Goal: Information Seeking & Learning: Check status

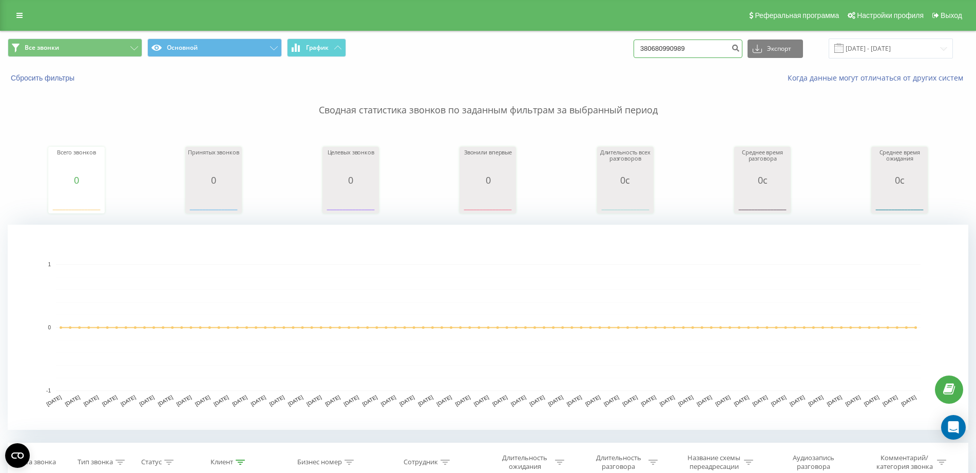
drag, startPoint x: 709, startPoint y: 46, endPoint x: 616, endPoint y: 56, distance: 93.0
click at [616, 56] on div "Все звонки Основной График 380680990989 Экспорт .csv .xls .xlsx [DATE] - [DATE]" at bounding box center [488, 49] width 961 height 20
paste input "0503355990"
type input "0503355990"
click at [29, 81] on button "Сбросить фильтры" at bounding box center [44, 77] width 72 height 9
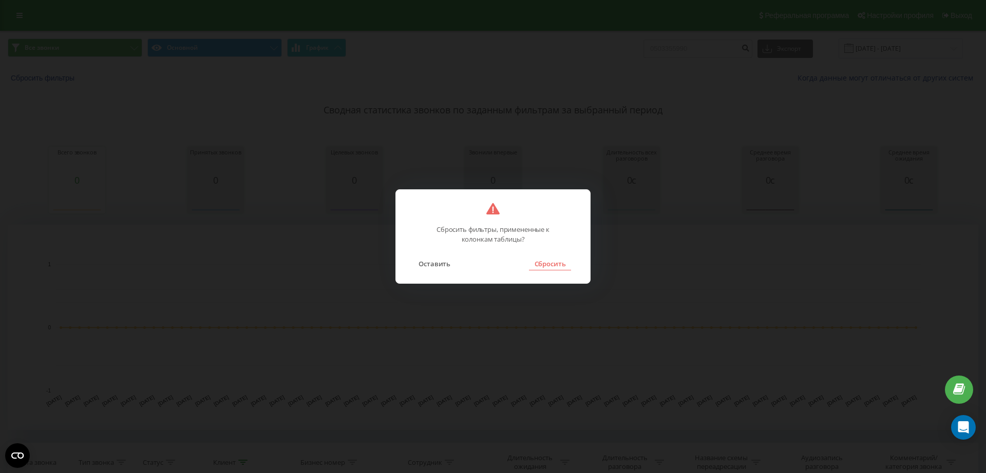
click at [560, 266] on button "Сбросить" at bounding box center [550, 263] width 42 height 13
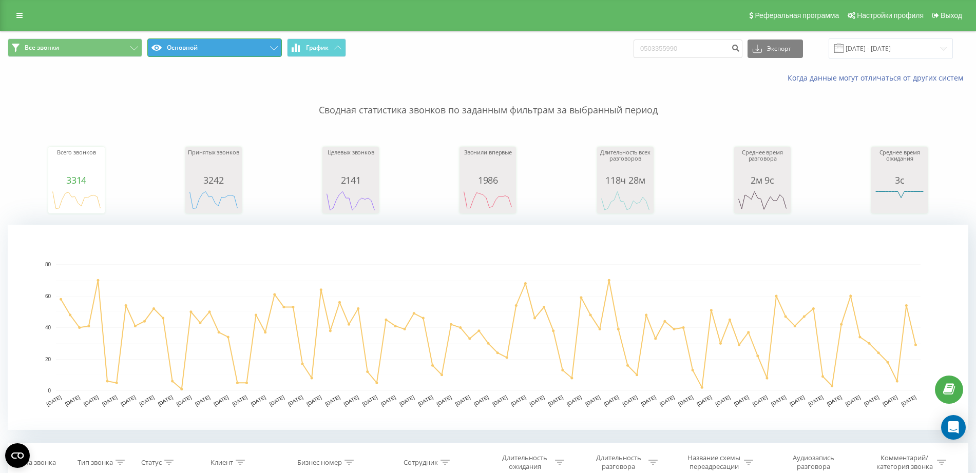
click at [260, 49] on button "Основной" at bounding box center [214, 48] width 135 height 18
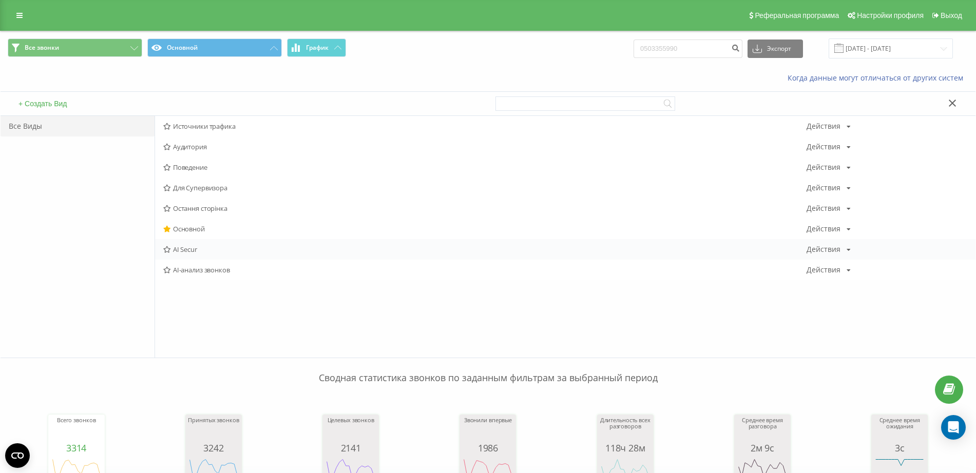
drag, startPoint x: 193, startPoint y: 123, endPoint x: 189, endPoint y: 255, distance: 132.5
click at [189, 255] on div "Источники трафика Действия Редактировать Копировать Удалить По умолчанию Подели…" at bounding box center [565, 198] width 821 height 164
click at [189, 253] on span "AI Secur" at bounding box center [484, 249] width 643 height 7
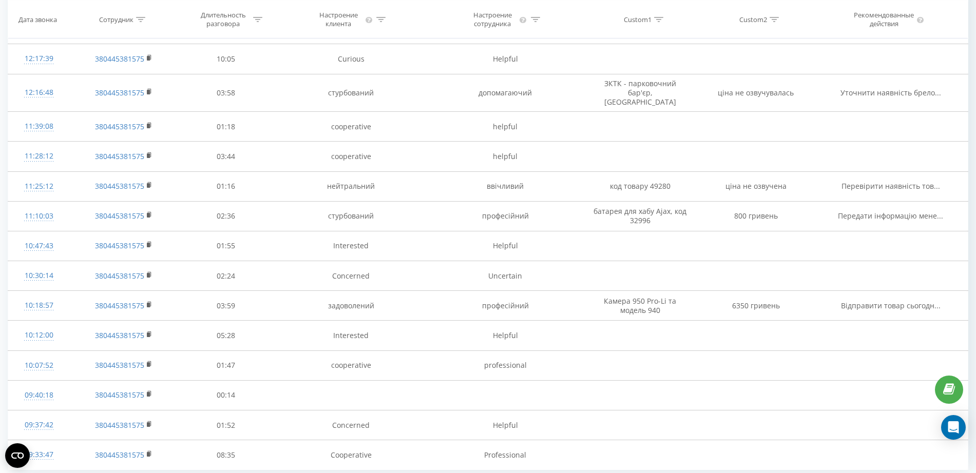
scroll to position [895, 0]
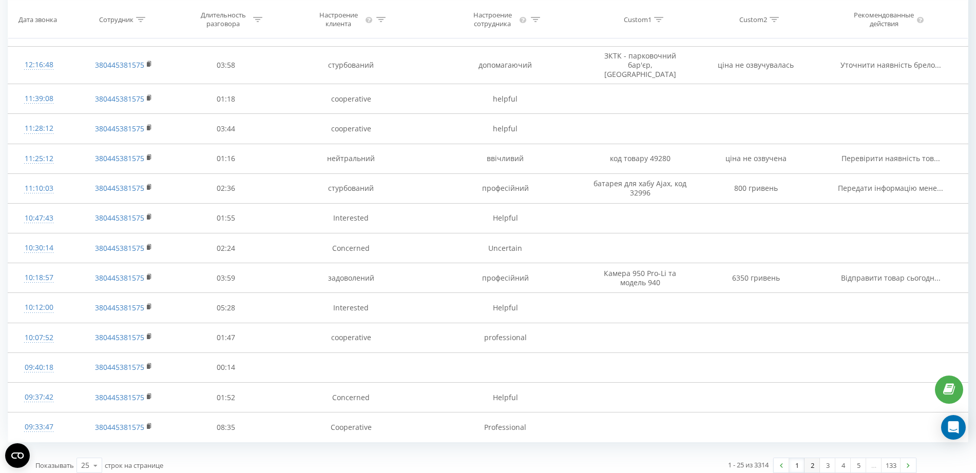
click at [808, 459] on link "2" at bounding box center [812, 466] width 15 height 14
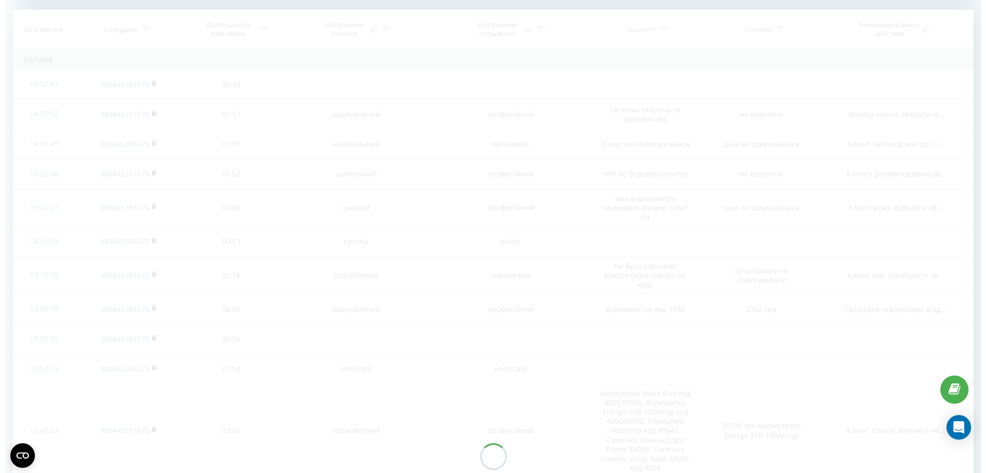
scroll to position [417, 0]
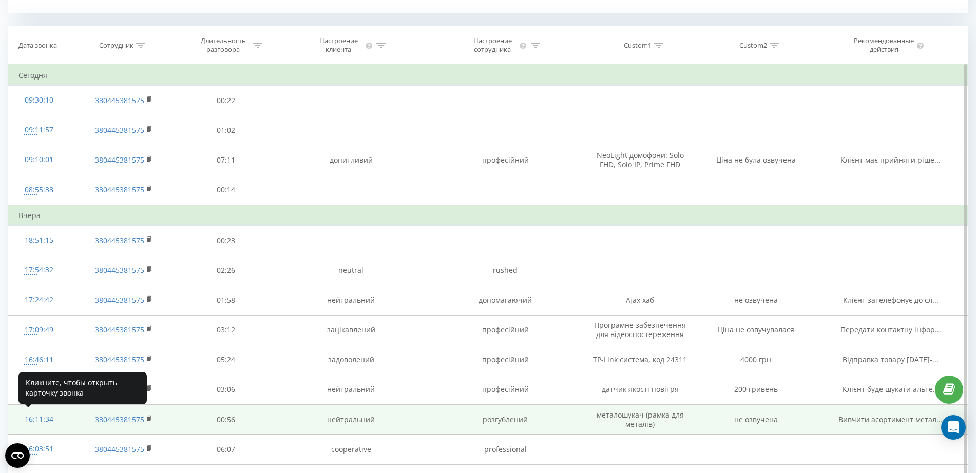
click at [42, 419] on div "16:11:34" at bounding box center [38, 420] width 41 height 20
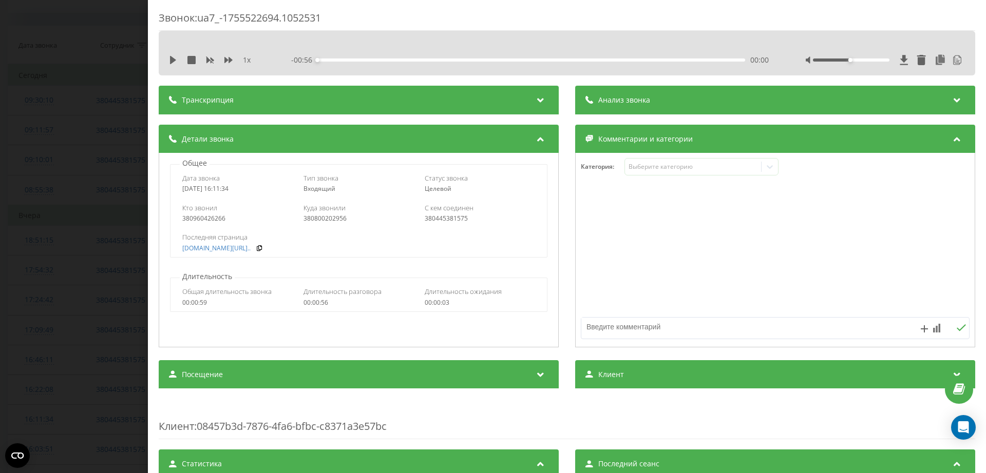
click at [709, 103] on div "Анализ звонка" at bounding box center [775, 100] width 400 height 29
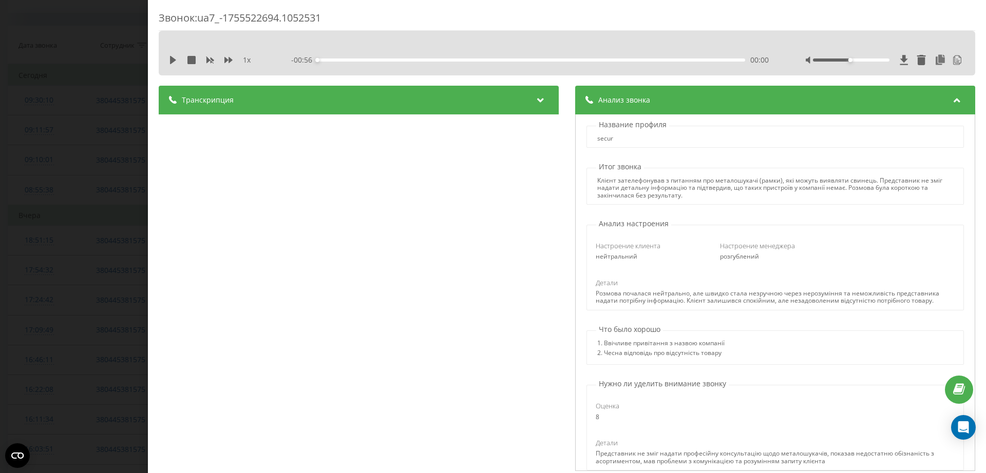
click at [115, 85] on div "Звонок : ua7_-1755522694.1052531 1 x - 00:56 00:00 00:00 Транскрипция 00:00 Доб…" at bounding box center [493, 236] width 986 height 473
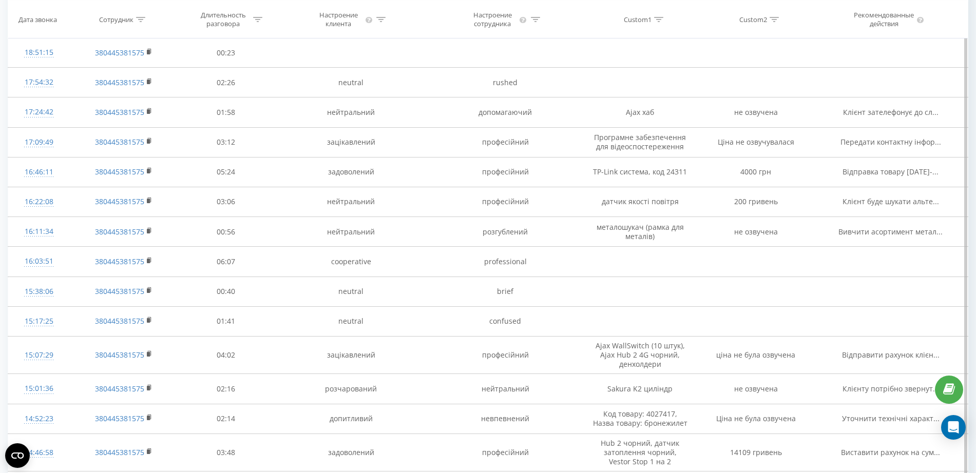
scroll to position [531, 0]
